Goal: Information Seeking & Learning: Learn about a topic

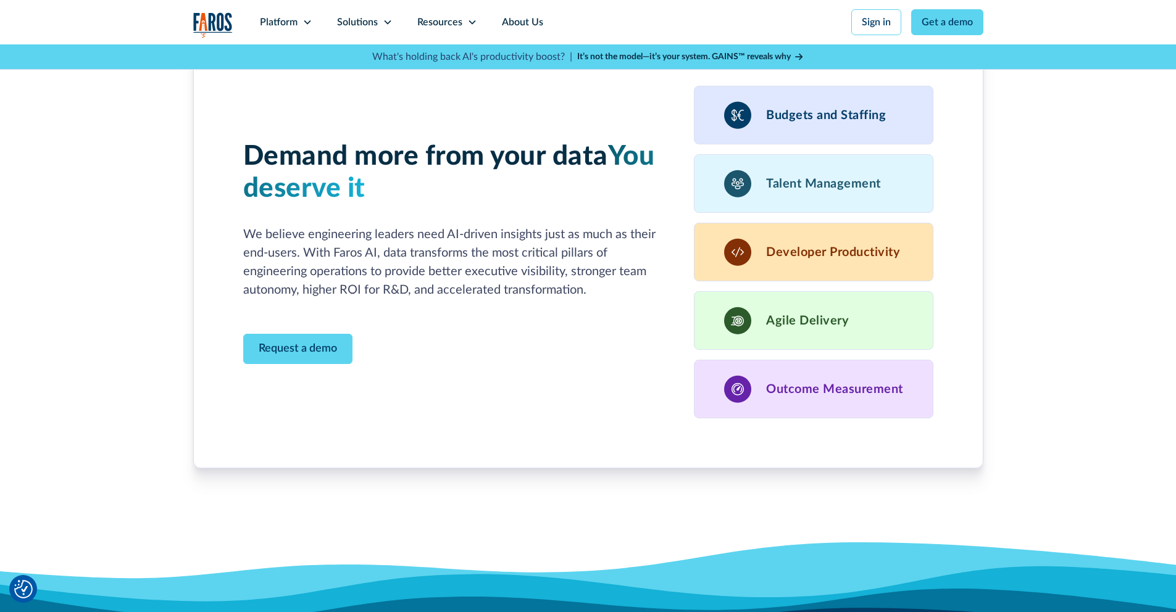
scroll to position [3390, 0]
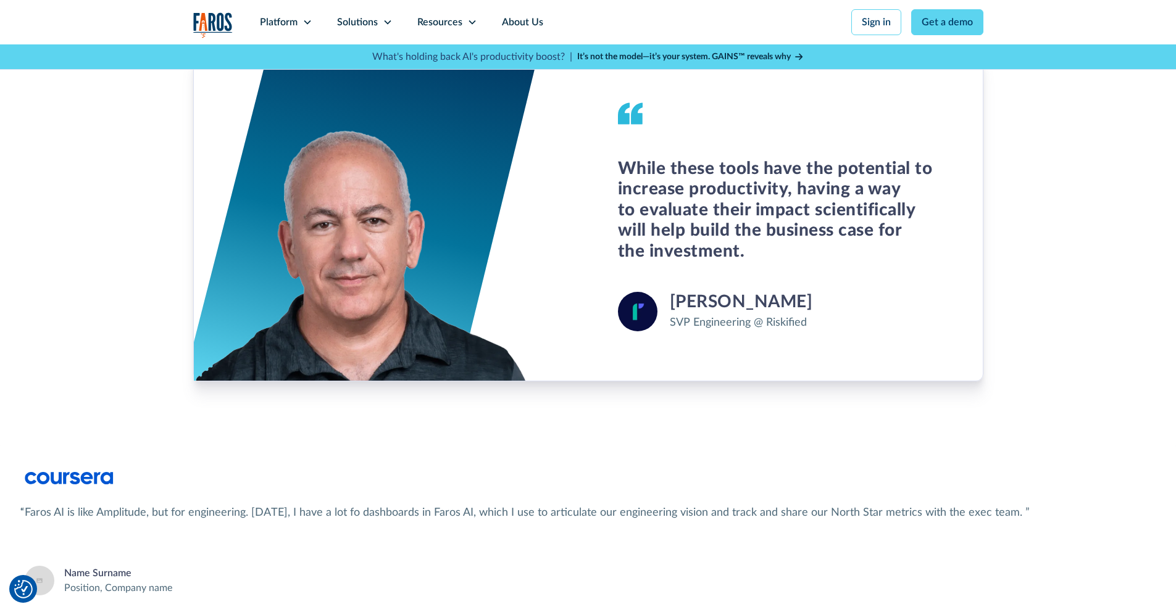
scroll to position [4625, 0]
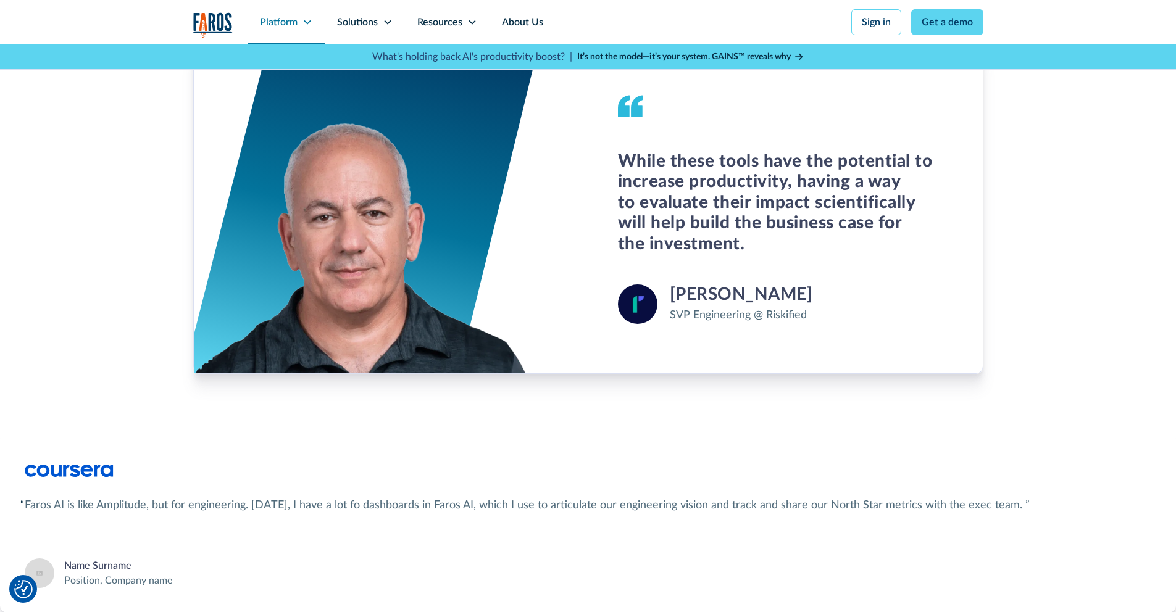
click at [294, 8] on div "Platform" at bounding box center [285, 22] width 77 height 44
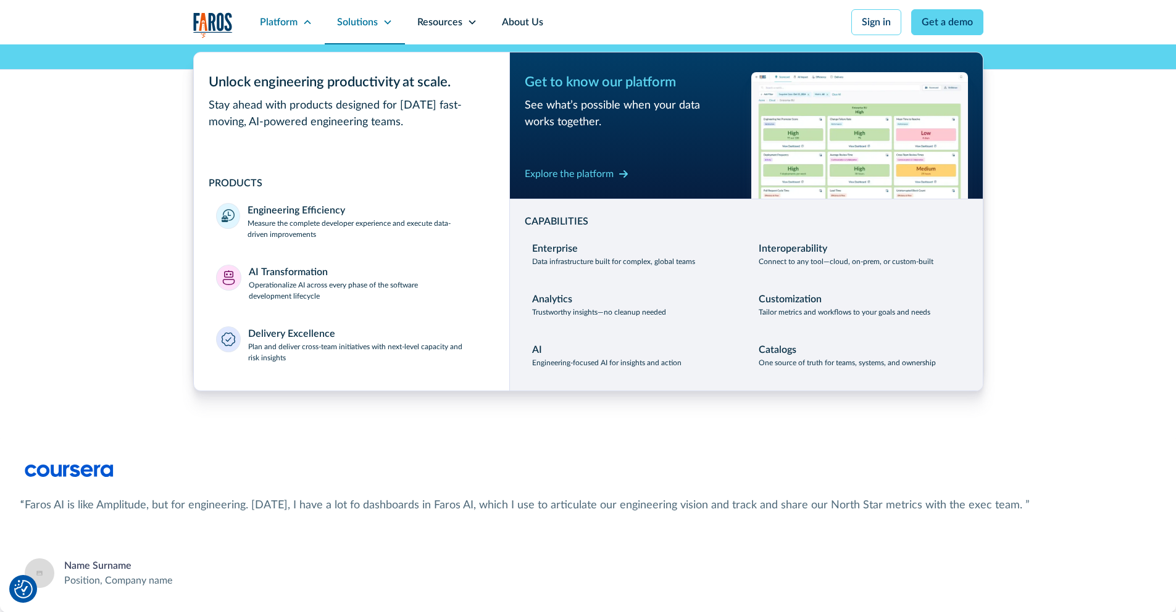
click at [351, 25] on div "Solutions" at bounding box center [357, 22] width 41 height 15
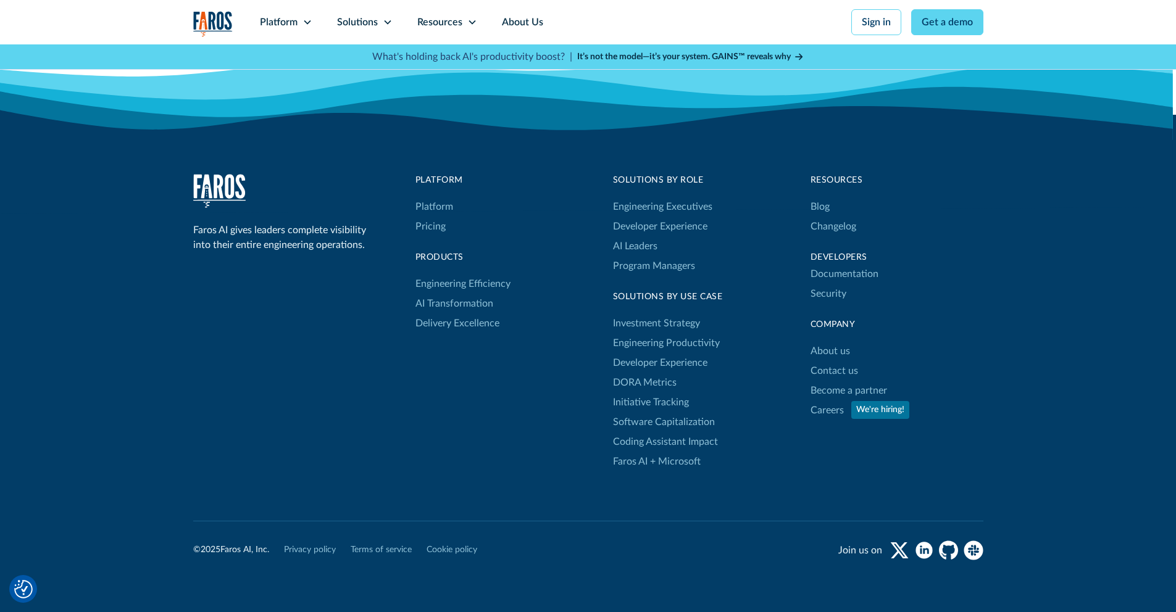
scroll to position [1295, 0]
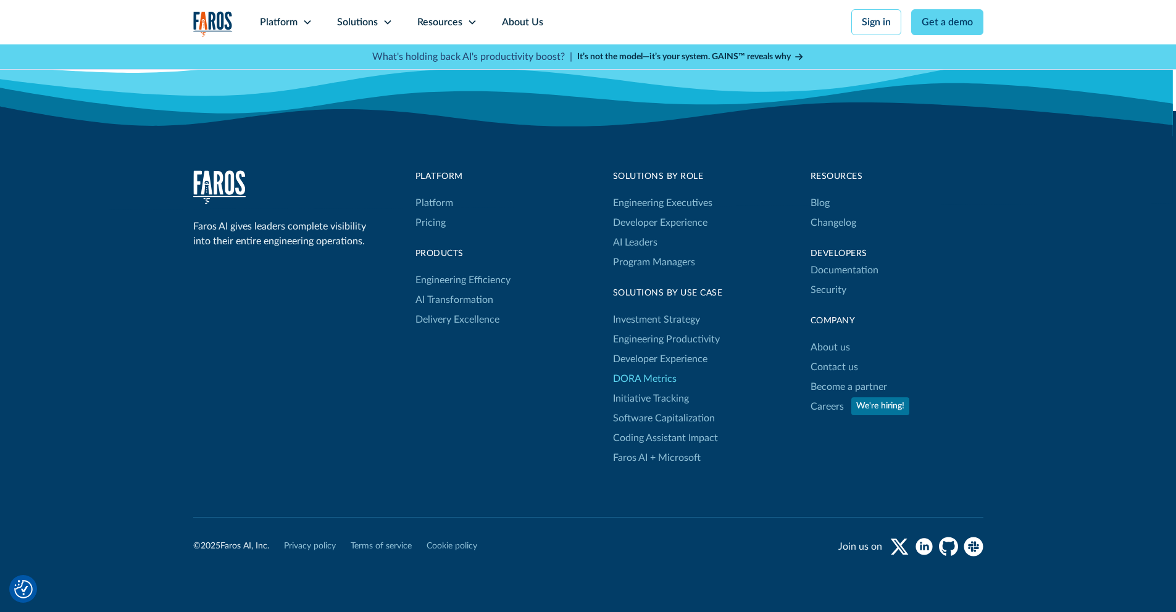
click at [649, 375] on link "DORA Metrics" at bounding box center [645, 379] width 64 height 20
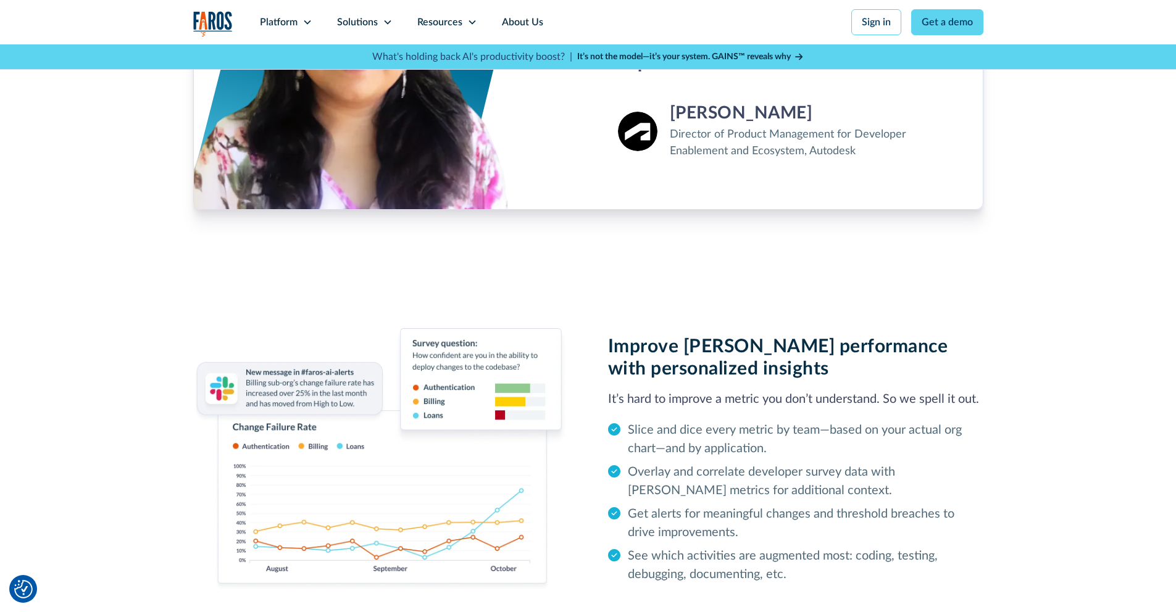
scroll to position [2403, 0]
